Goal: Navigation & Orientation: Understand site structure

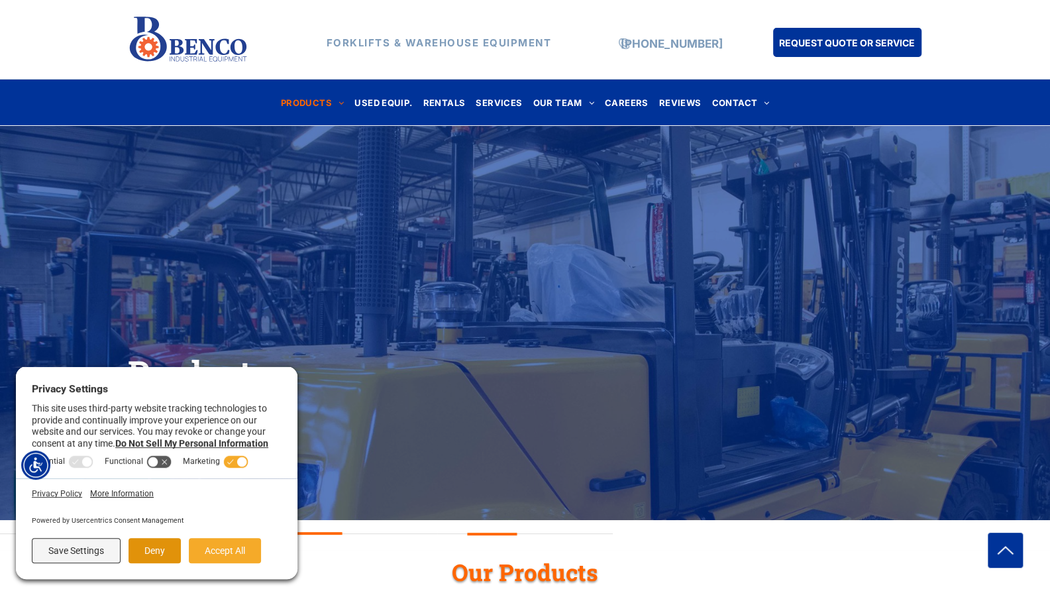
click at [158, 554] on button "Deny" at bounding box center [155, 550] width 52 height 25
